Goal: Obtain resource: Download file/media

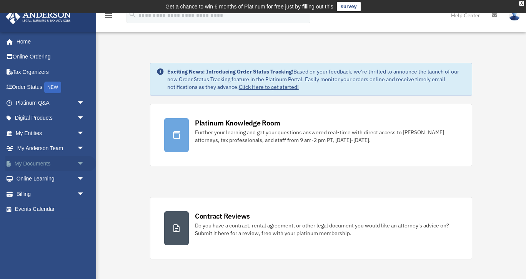
click at [81, 161] on span "arrow_drop_down" at bounding box center [84, 164] width 15 height 16
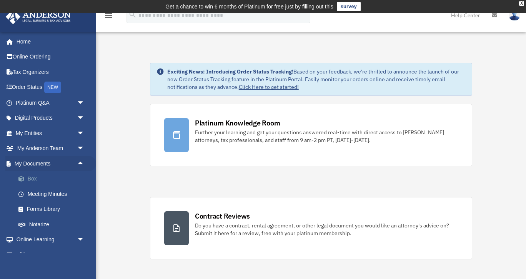
click at [34, 176] on link "Box" at bounding box center [53, 178] width 85 height 15
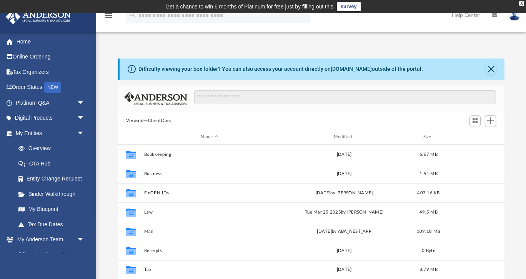
scroll to position [175, 387]
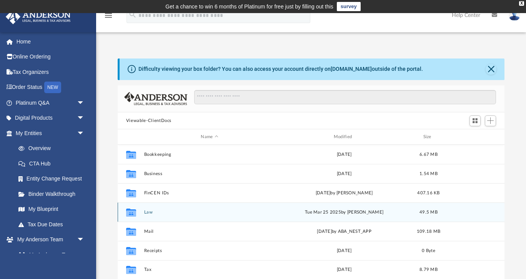
click at [166, 214] on button "Law" at bounding box center [209, 212] width 131 height 5
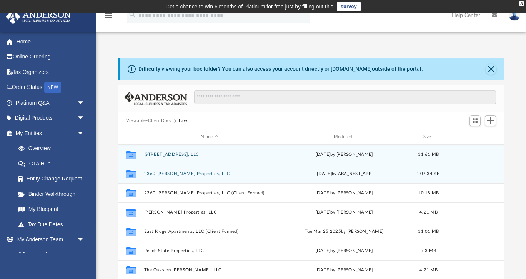
scroll to position [0, 0]
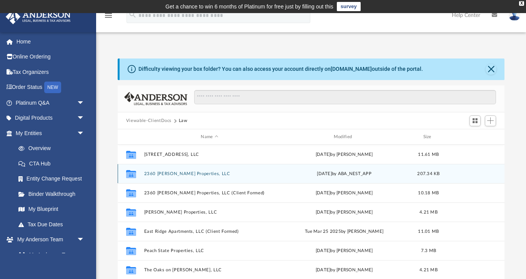
click at [207, 175] on button "2360 [PERSON_NAME] Properties, LLC" at bounding box center [209, 173] width 131 height 5
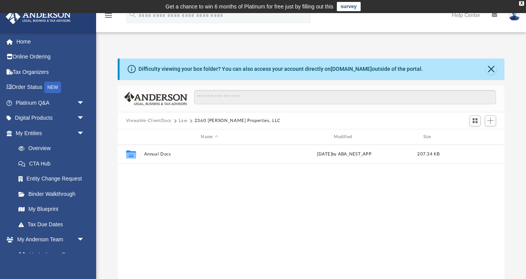
click at [187, 120] on button "Law" at bounding box center [183, 120] width 9 height 7
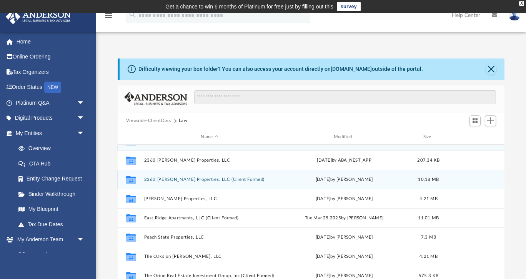
scroll to position [13, 0]
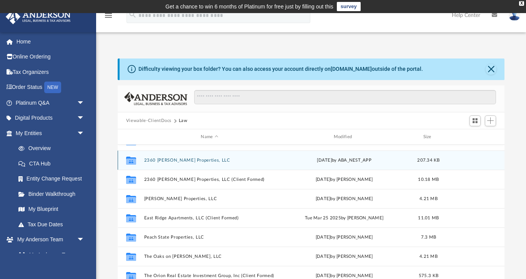
click at [183, 161] on button "2360 [PERSON_NAME] Properties, LLC" at bounding box center [209, 160] width 131 height 5
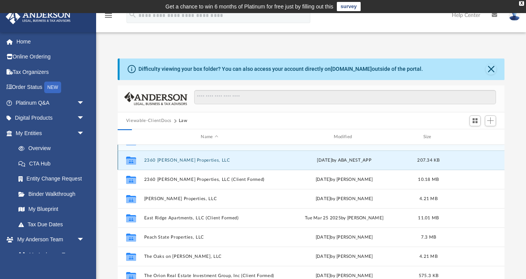
scroll to position [0, 0]
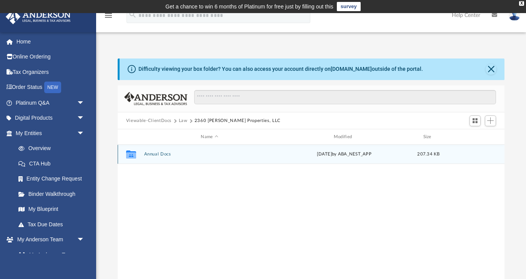
click at [165, 154] on button "Annual Docs" at bounding box center [209, 154] width 131 height 5
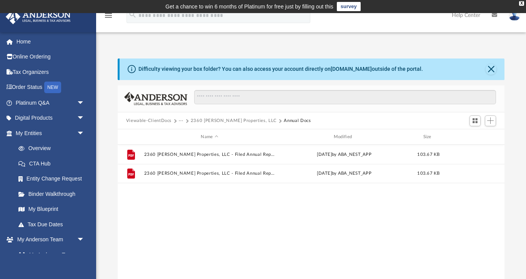
click at [241, 120] on button "2360 [PERSON_NAME] Properties, LLC" at bounding box center [234, 120] width 86 height 7
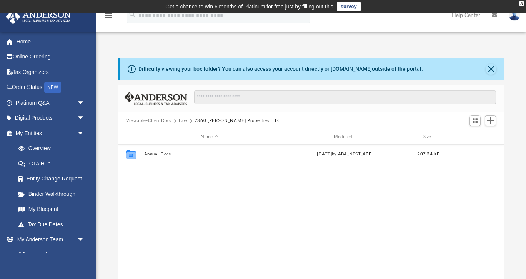
click at [182, 120] on button "Law" at bounding box center [183, 120] width 9 height 7
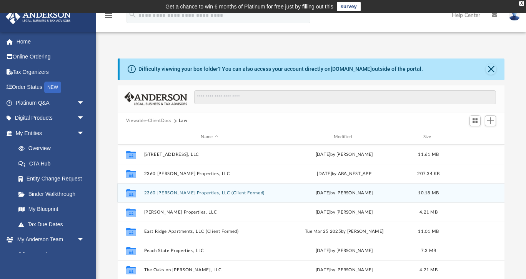
click at [192, 194] on button "2360 [PERSON_NAME] Properties, LLC (Client Formed)" at bounding box center [209, 192] width 131 height 5
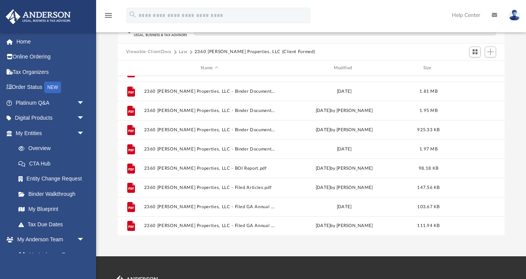
scroll to position [72, 0]
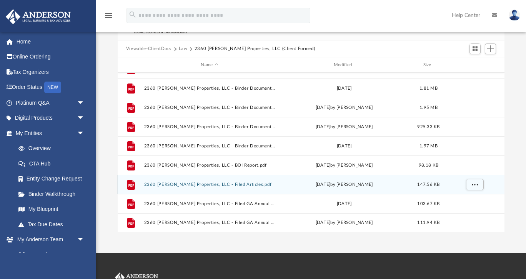
click at [230, 184] on button "2360 [PERSON_NAME] Properties, LLC - Filed Articles.pdf" at bounding box center [209, 184] width 131 height 5
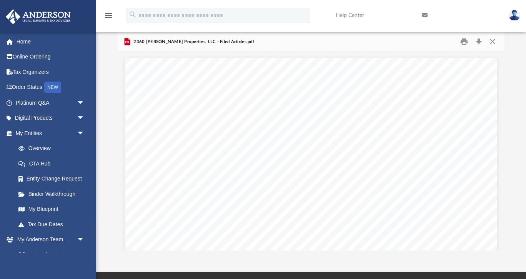
scroll to position [52, 0]
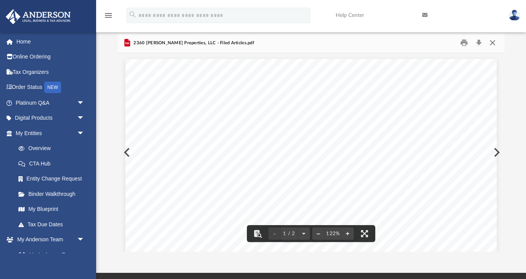
click at [491, 43] on button "Close" at bounding box center [493, 43] width 14 height 12
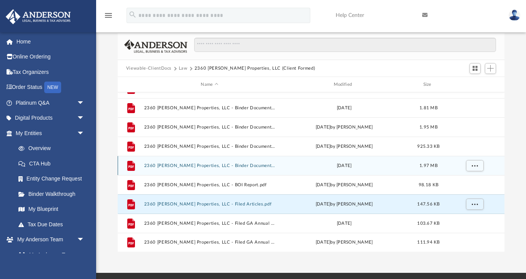
click at [230, 166] on button "2360 [PERSON_NAME] Properties, LLC - Binder Documents.pdf" at bounding box center [209, 165] width 131 height 5
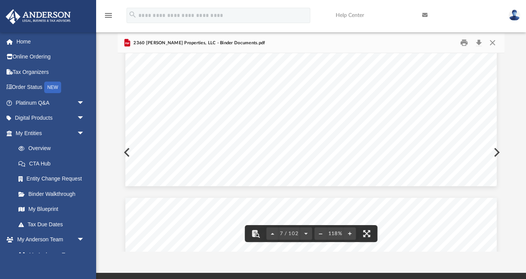
scroll to position [3308, 0]
click at [479, 41] on button "Download" at bounding box center [479, 43] width 14 height 12
click at [492, 42] on button "Close" at bounding box center [493, 43] width 14 height 12
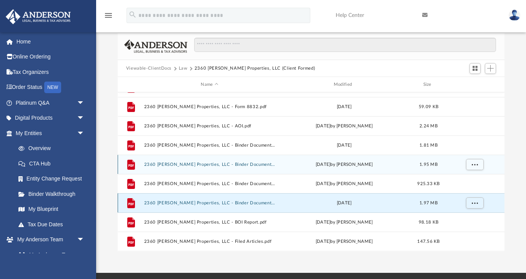
scroll to position [52, 0]
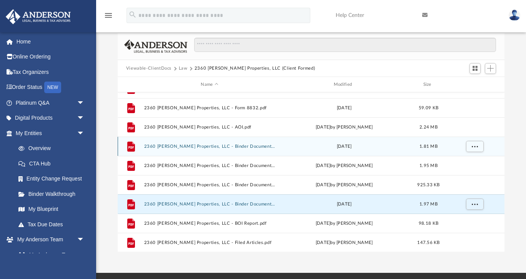
click at [237, 146] on button "2360 [PERSON_NAME] Properties, LLC - Binder Documents - DocuSigned.pdf" at bounding box center [209, 146] width 131 height 5
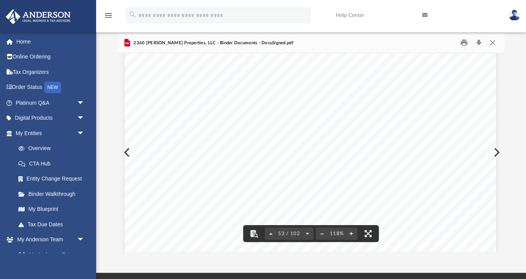
scroll to position [25774, 1]
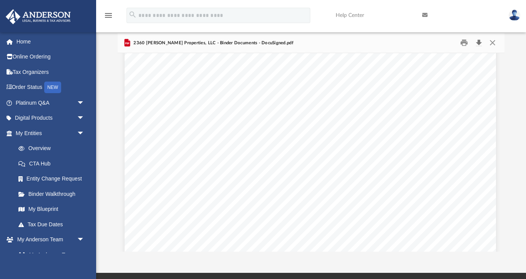
click at [479, 43] on button "Download" at bounding box center [479, 43] width 14 height 12
